Goal: Task Accomplishment & Management: Complete application form

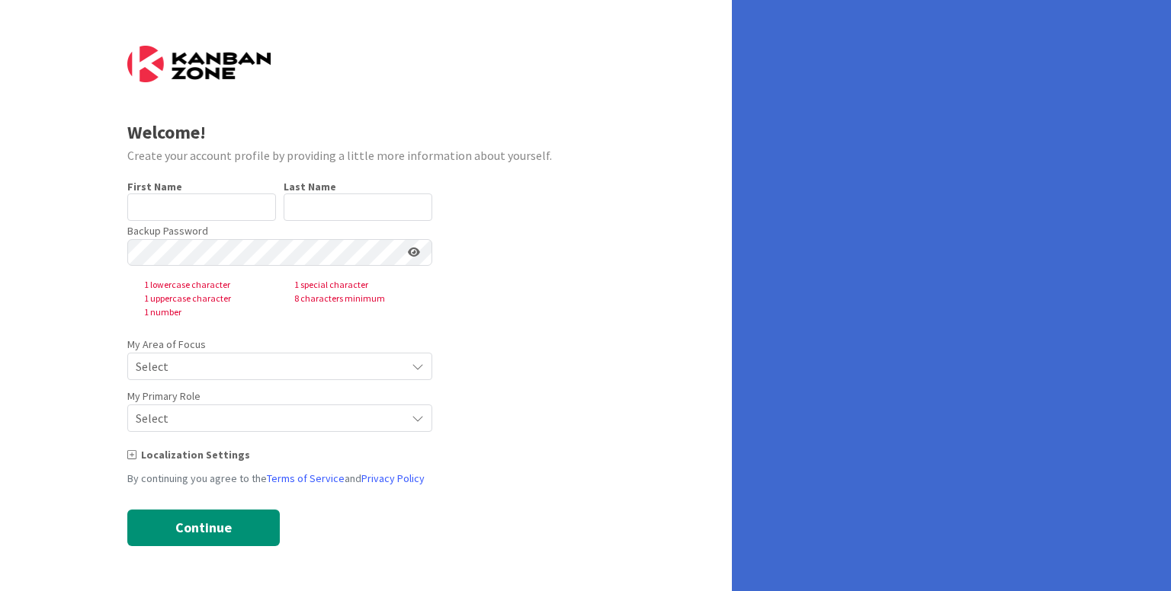
type input "[PERSON_NAME]"
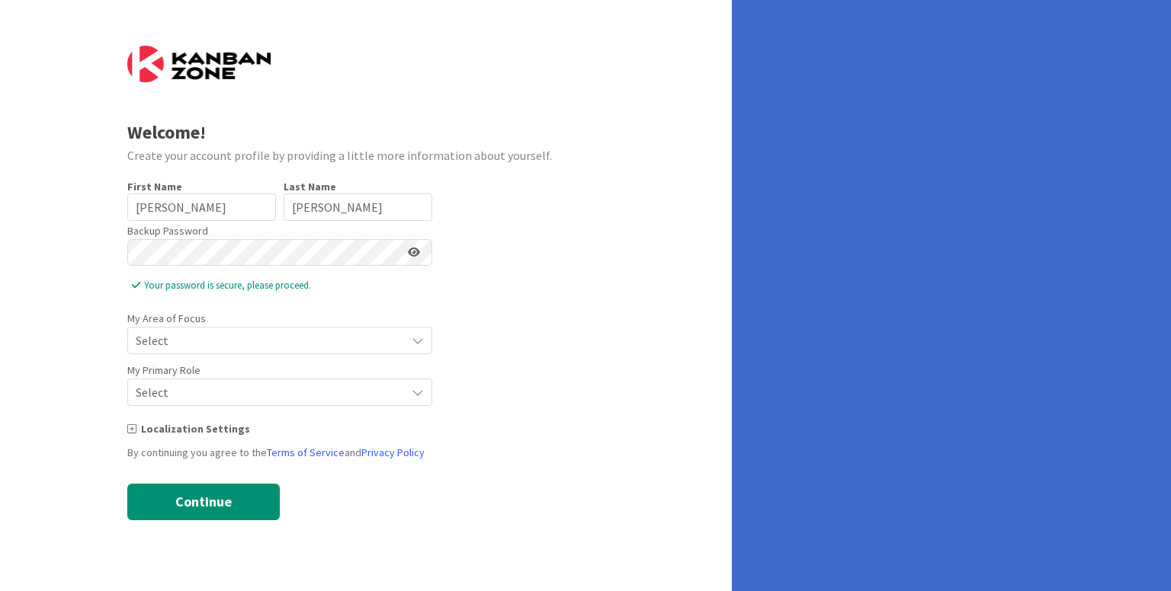
click at [187, 351] on div "Select" at bounding box center [279, 340] width 305 height 27
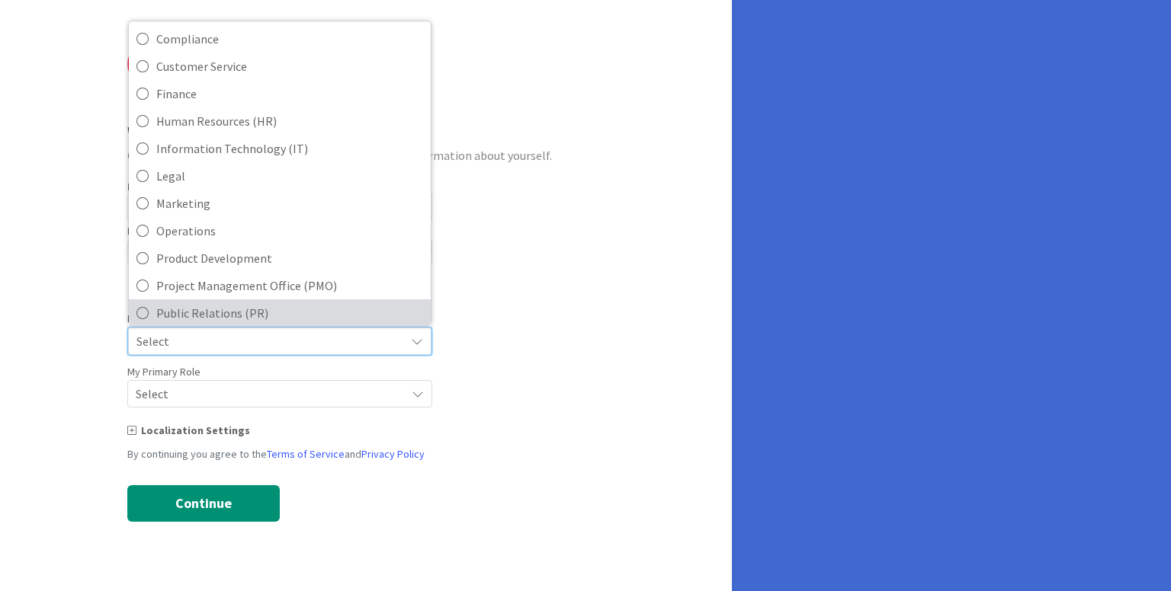
scroll to position [142, 0]
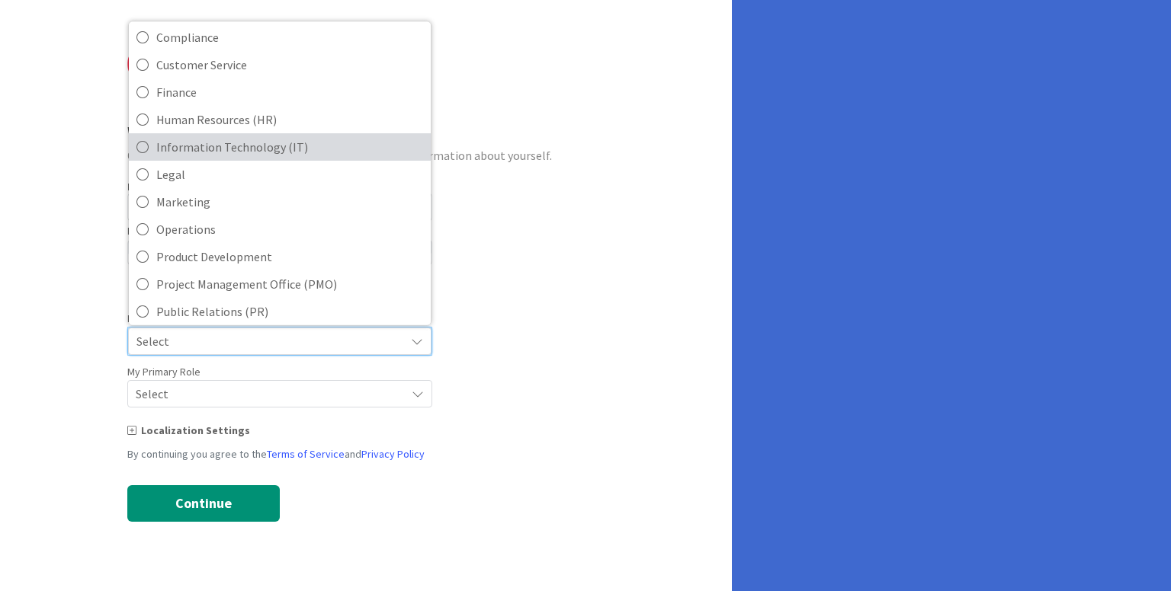
click at [136, 142] on icon at bounding box center [142, 146] width 12 height 23
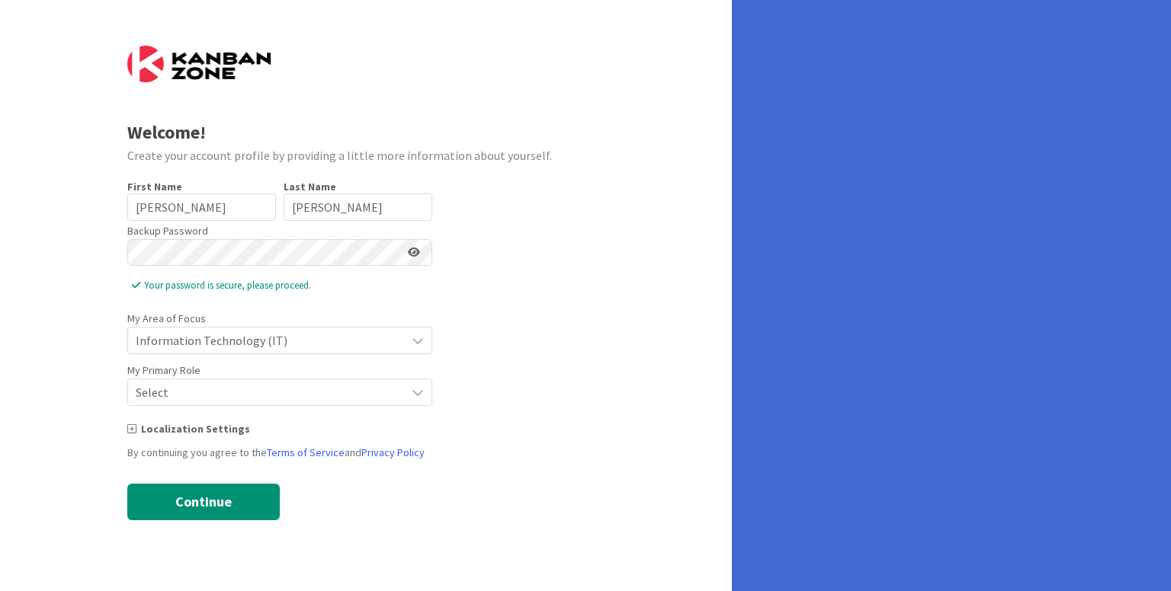
click at [373, 397] on span "Select" at bounding box center [267, 392] width 262 height 21
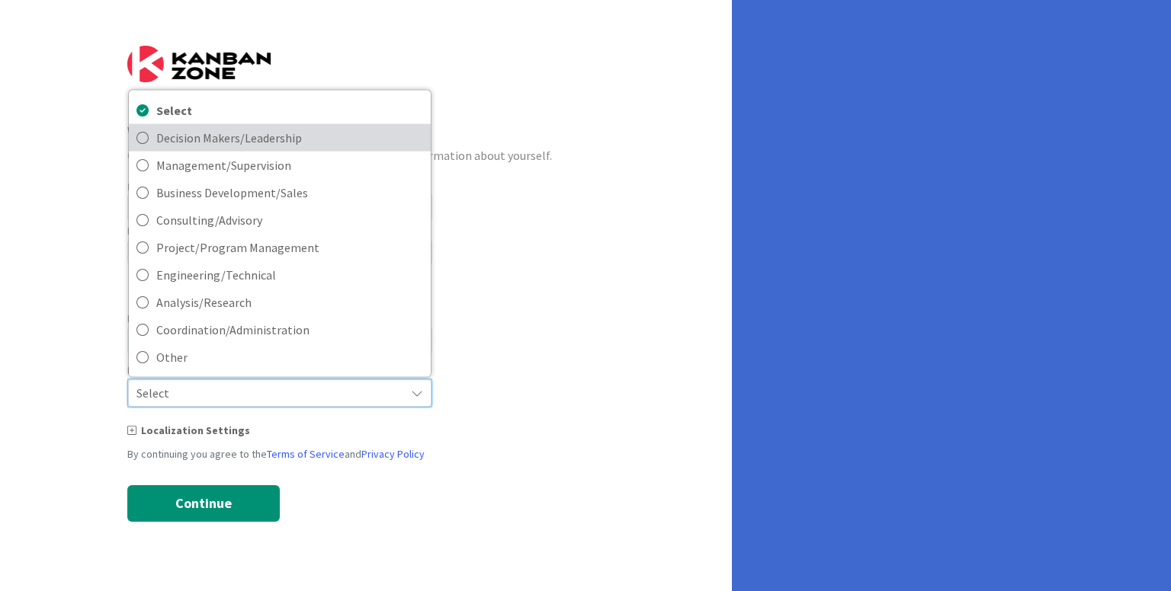
click at [159, 140] on span "Decision Makers/Leadership" at bounding box center [289, 137] width 267 height 23
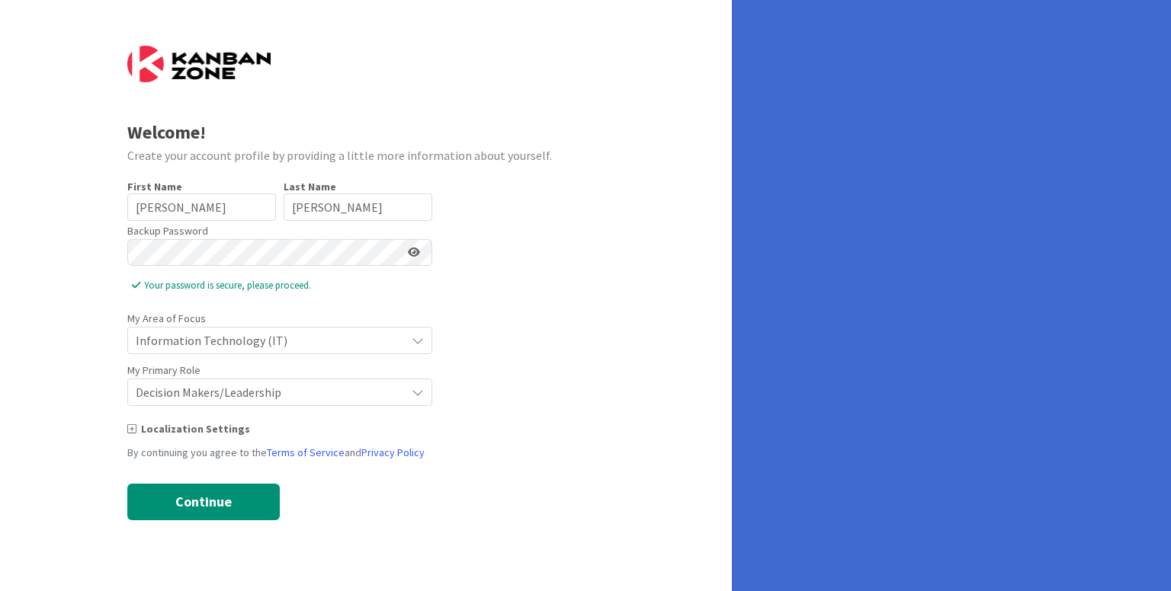
click at [133, 430] on icon at bounding box center [131, 429] width 9 height 11
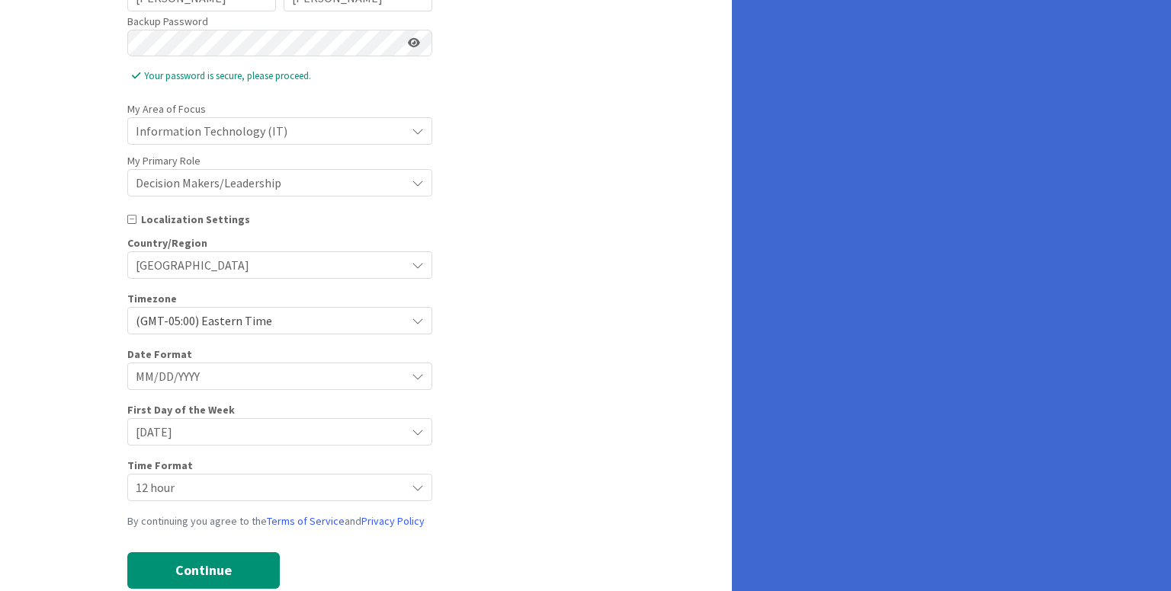
scroll to position [222, 0]
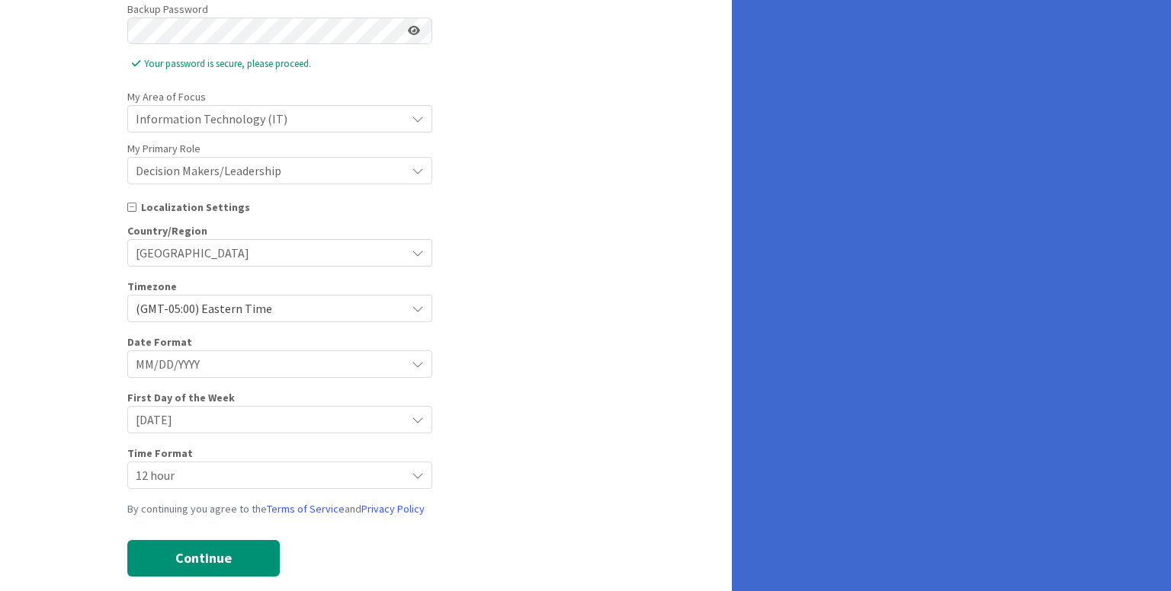
click at [517, 421] on div "First Day of the Week [DATE]" at bounding box center [366, 411] width 478 height 43
click at [226, 546] on button "Continue" at bounding box center [203, 558] width 152 height 37
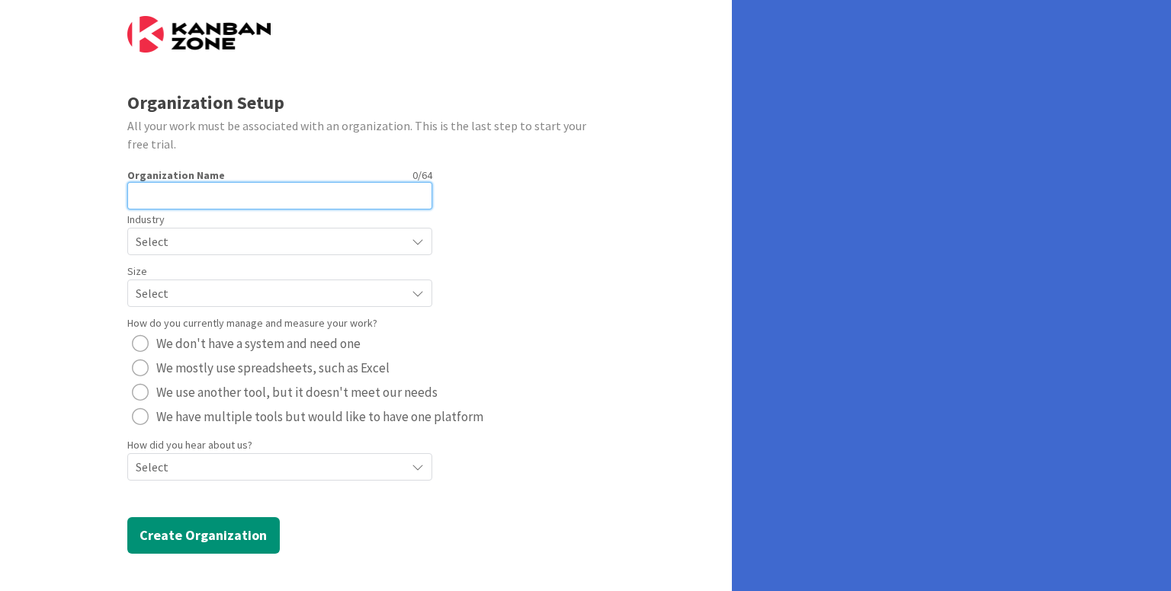
click at [180, 196] on input "text" at bounding box center [279, 195] width 305 height 27
type input "Bespoke"
click at [195, 245] on span "Select" at bounding box center [267, 241] width 262 height 21
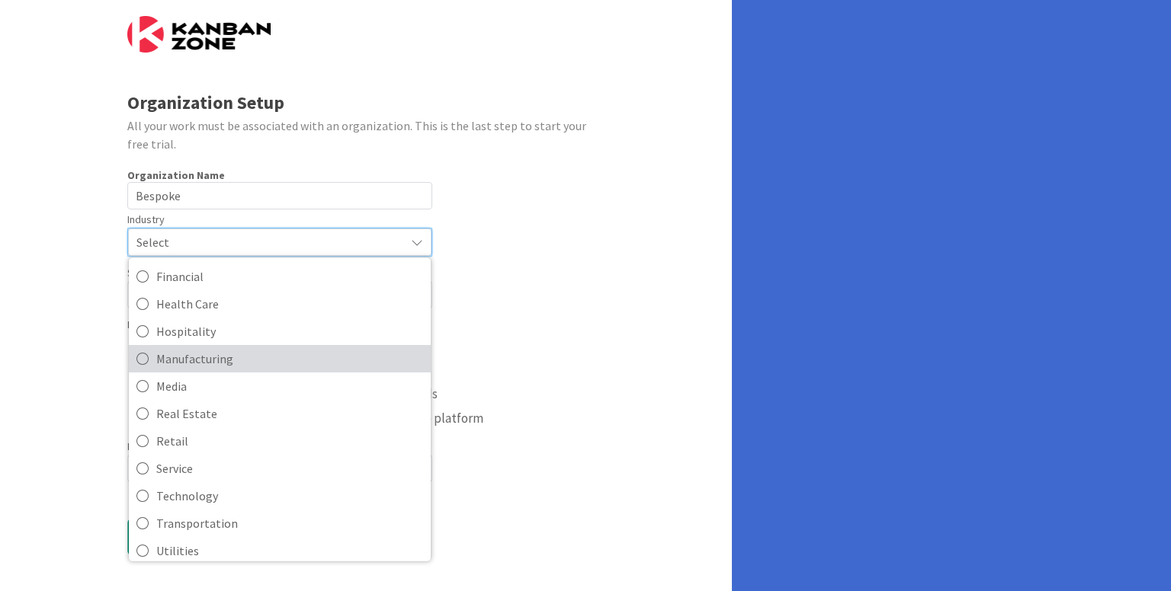
scroll to position [147, 0]
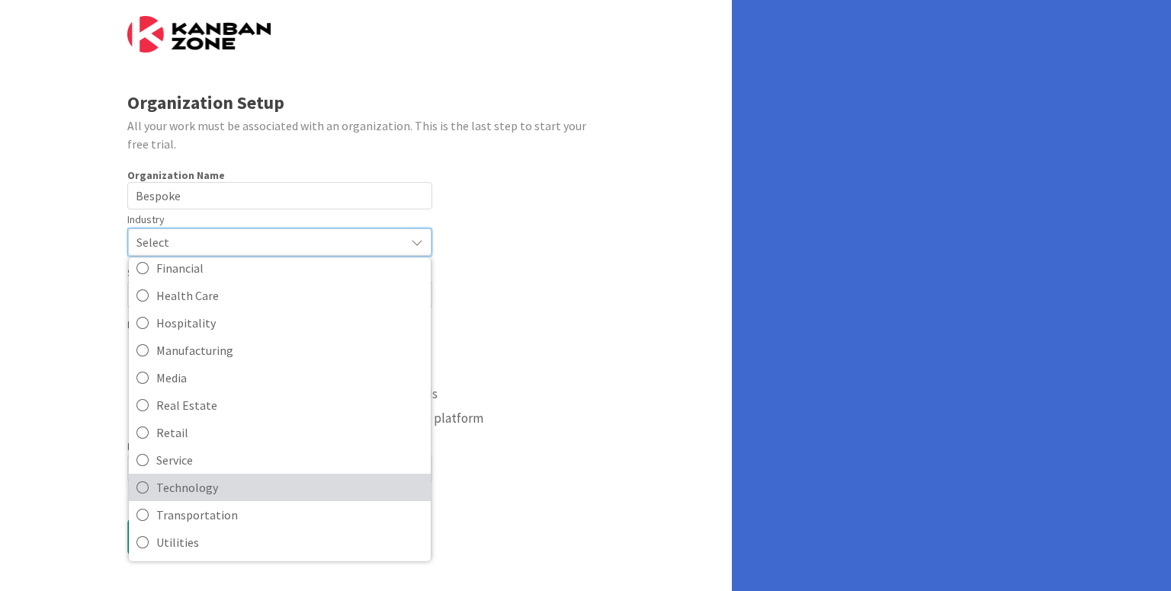
click at [151, 479] on link "Technology" at bounding box center [280, 486] width 302 height 27
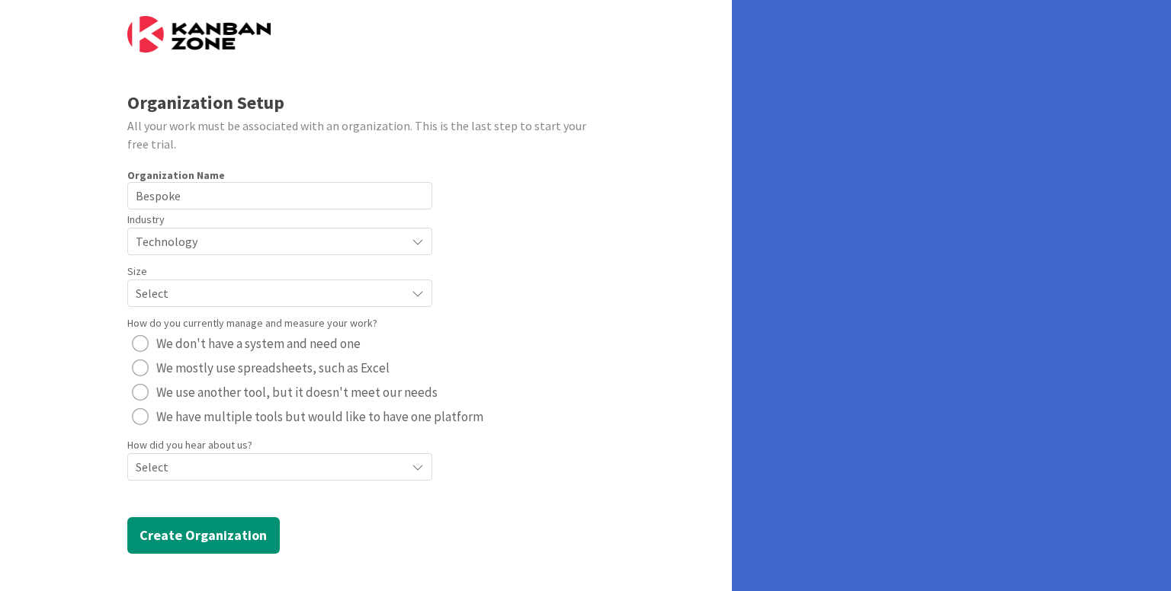
click at [192, 296] on span "Select" at bounding box center [267, 293] width 262 height 21
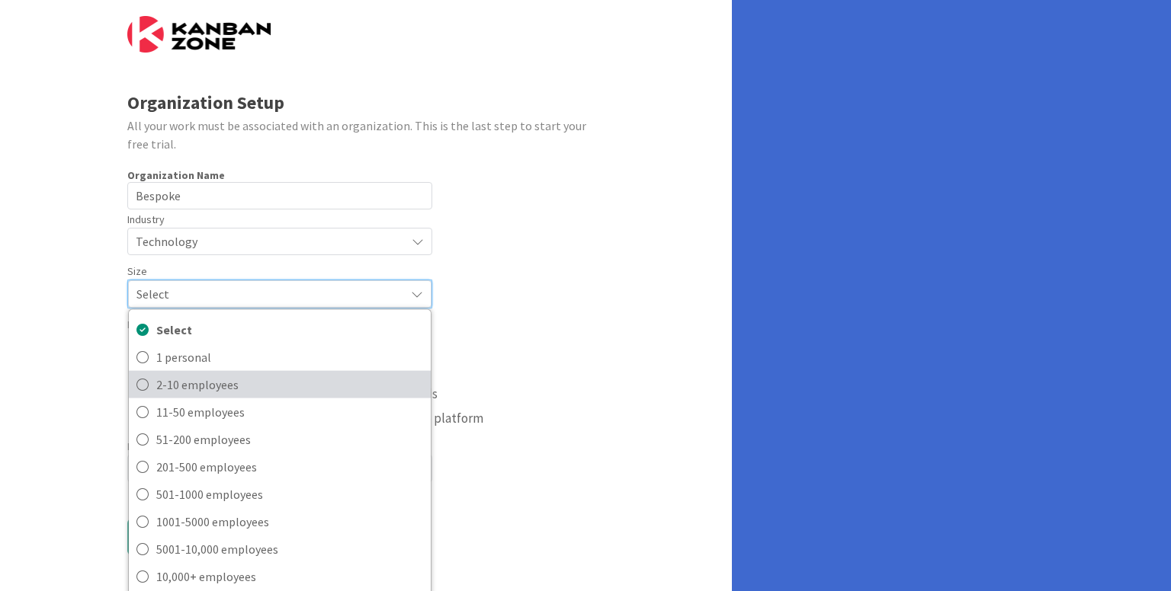
click at [167, 388] on span "2-10 employees" at bounding box center [289, 384] width 267 height 23
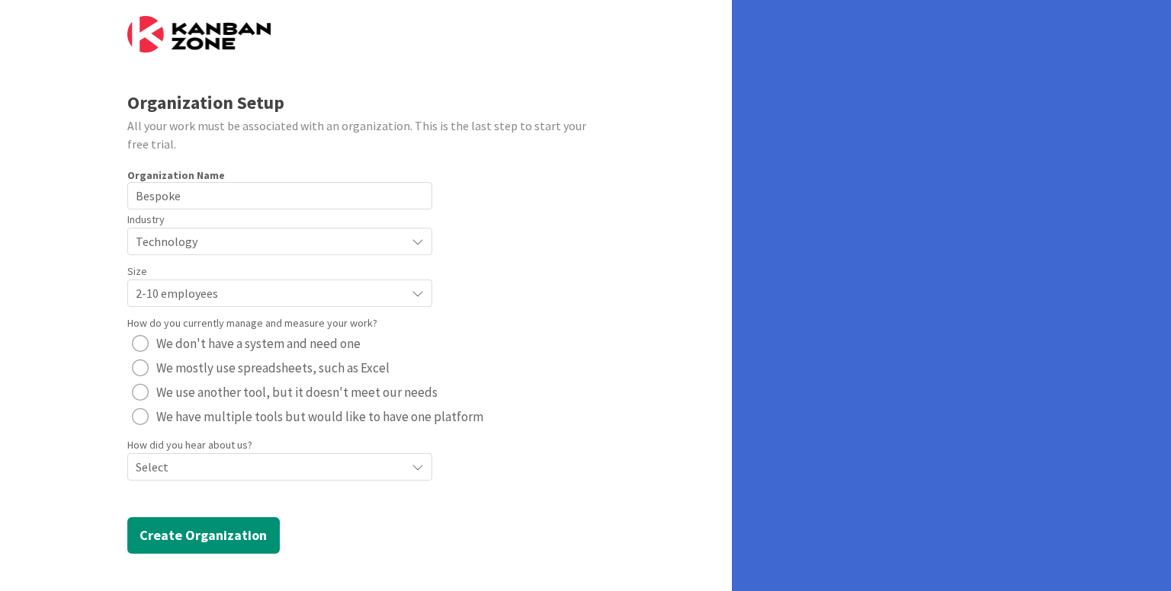
click at [226, 297] on span "2-10 employees" at bounding box center [267, 293] width 262 height 21
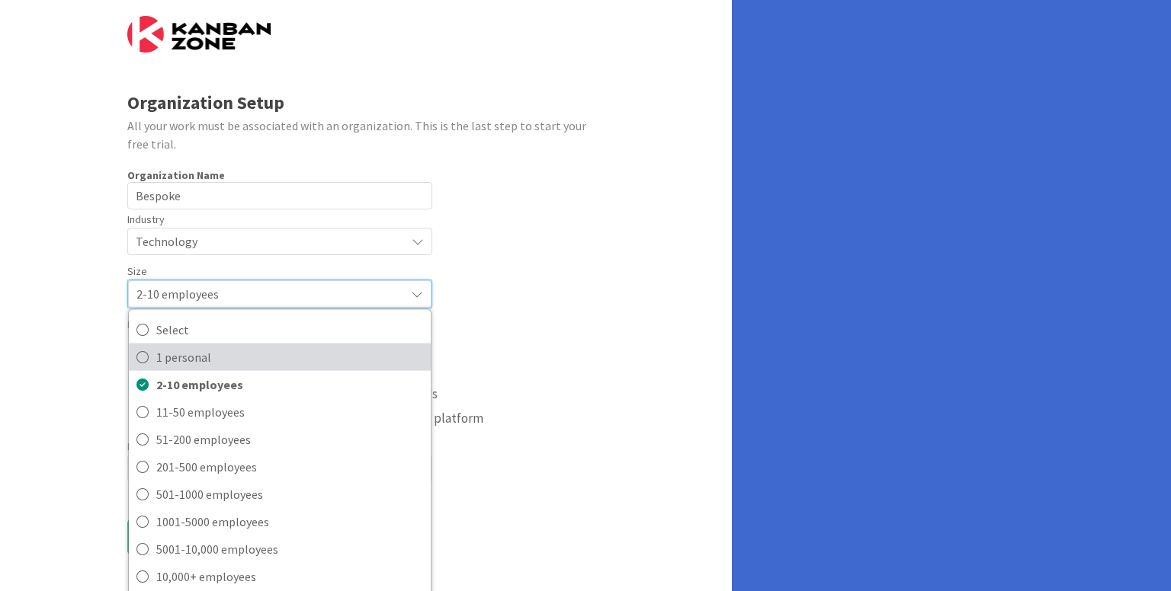
click at [200, 364] on span "1 personal" at bounding box center [289, 356] width 267 height 23
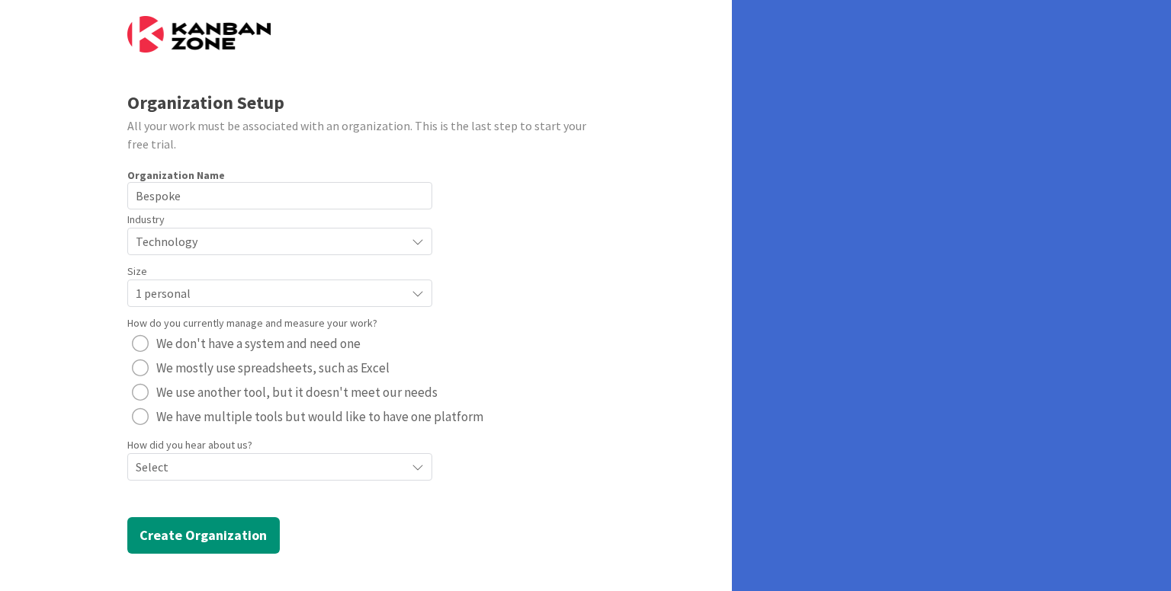
click at [142, 342] on div "radio" at bounding box center [140, 343] width 17 height 17
click at [231, 466] on span "Select" at bounding box center [267, 467] width 262 height 21
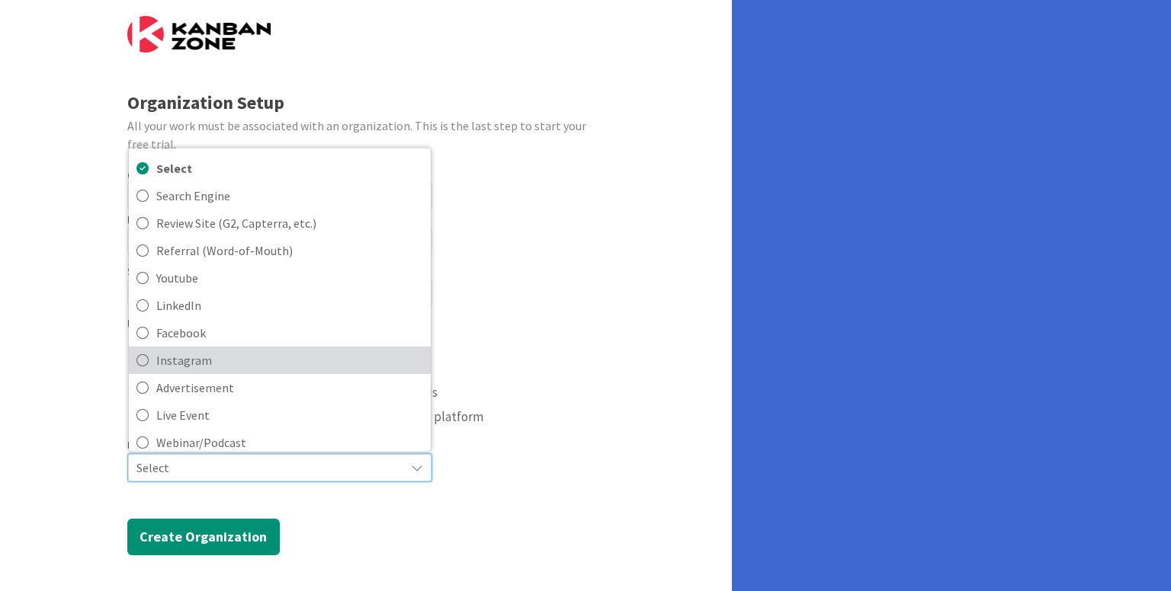
scroll to position [65, 0]
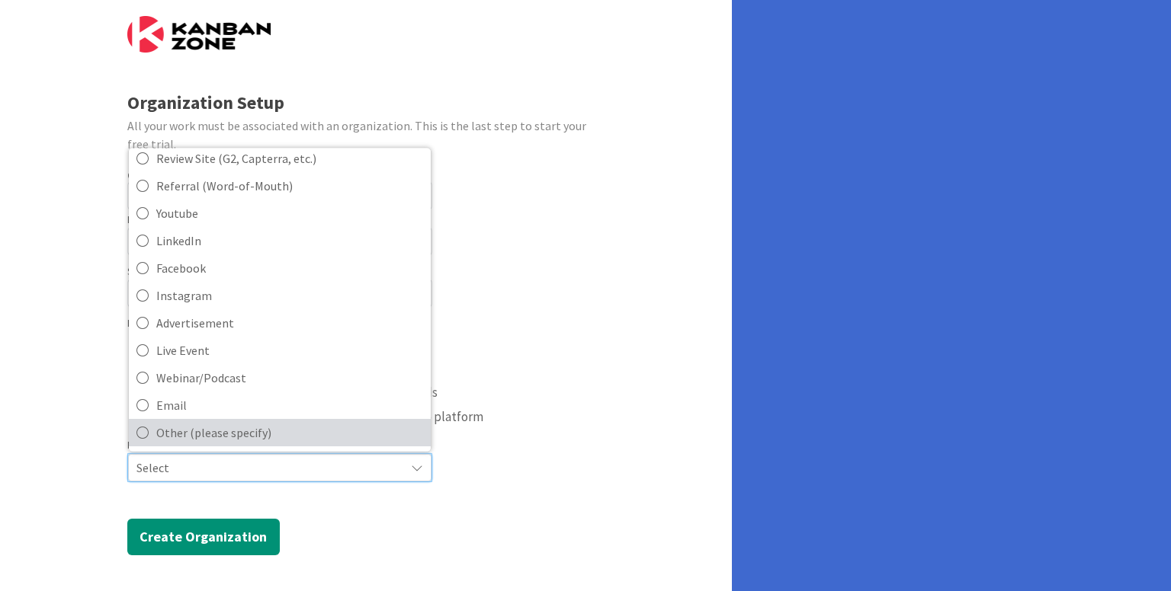
click at [178, 437] on span "Other (please specify)" at bounding box center [289, 432] width 267 height 23
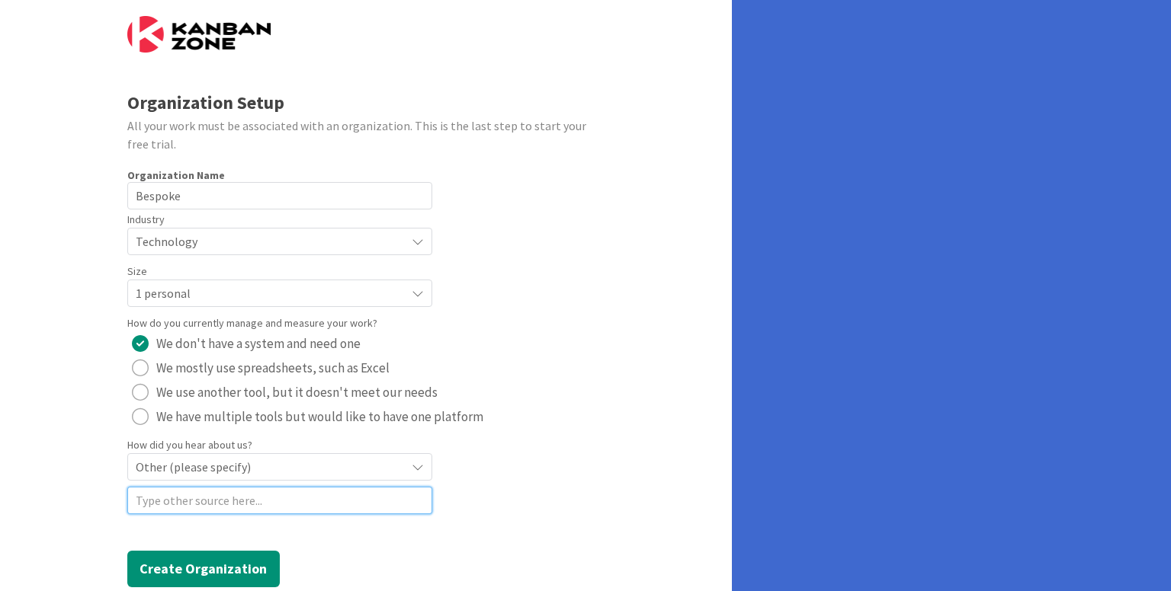
click at [171, 501] on input at bounding box center [279, 500] width 305 height 27
type input "[DOMAIN_NAME]"
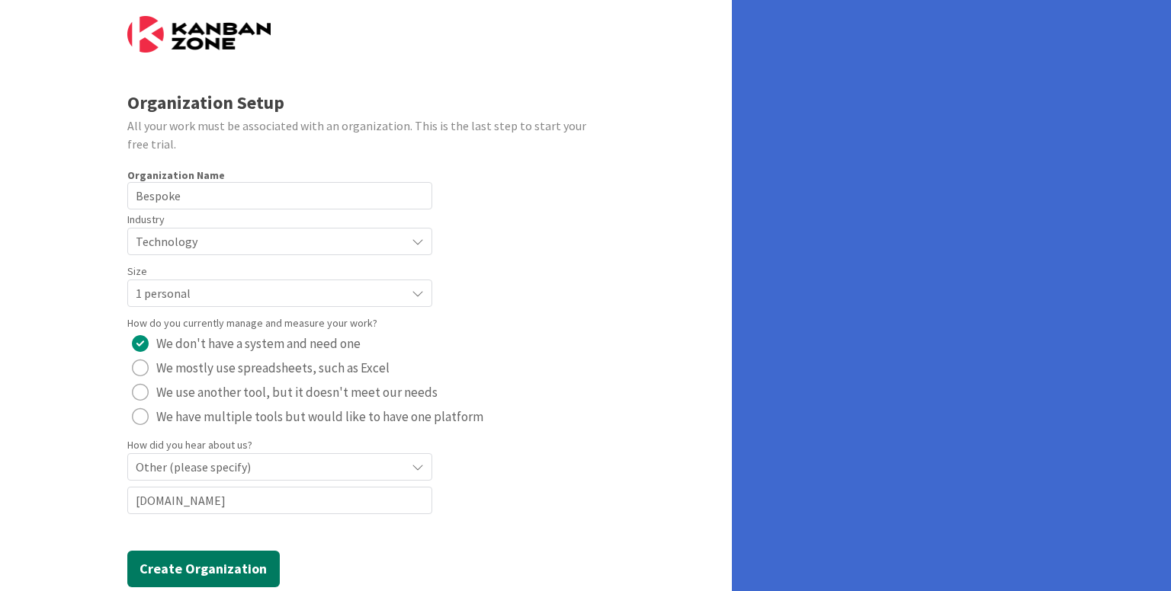
click at [197, 565] on button "Create Organization" at bounding box center [203, 569] width 152 height 37
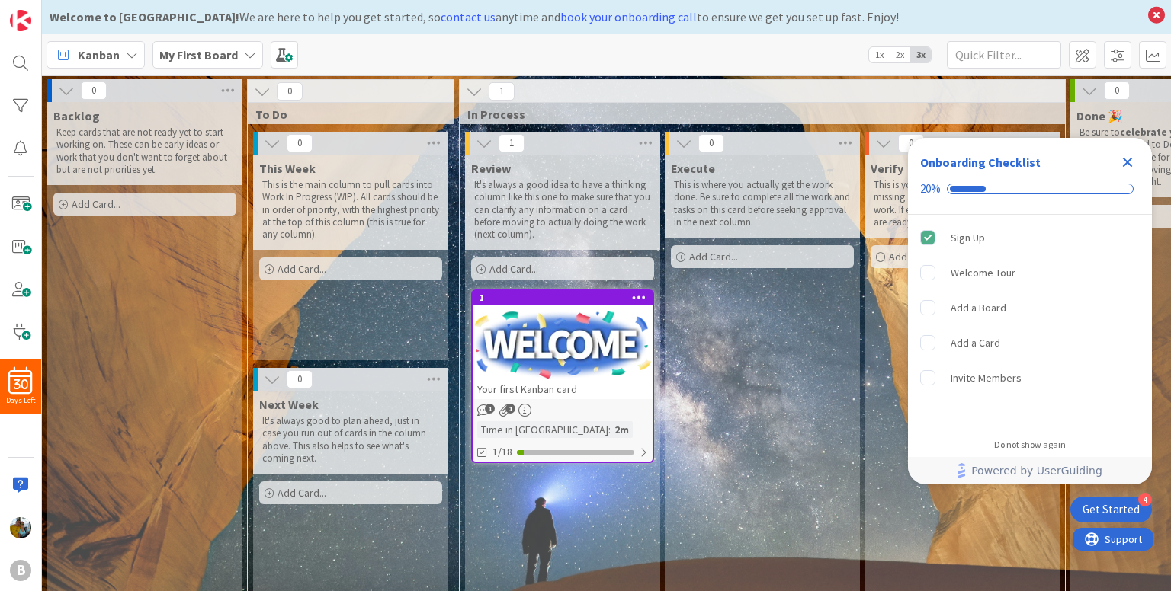
click at [1128, 165] on icon "Close Checklist" at bounding box center [1128, 163] width 10 height 10
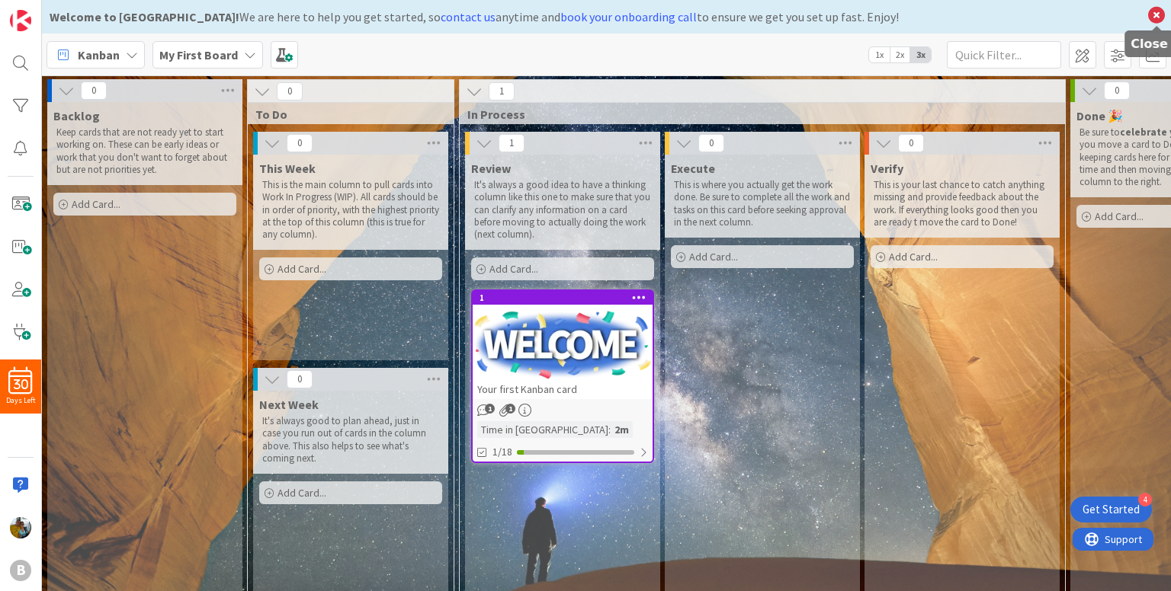
click at [1157, 17] on icon at bounding box center [1156, 15] width 20 height 21
